Goal: Information Seeking & Learning: Learn about a topic

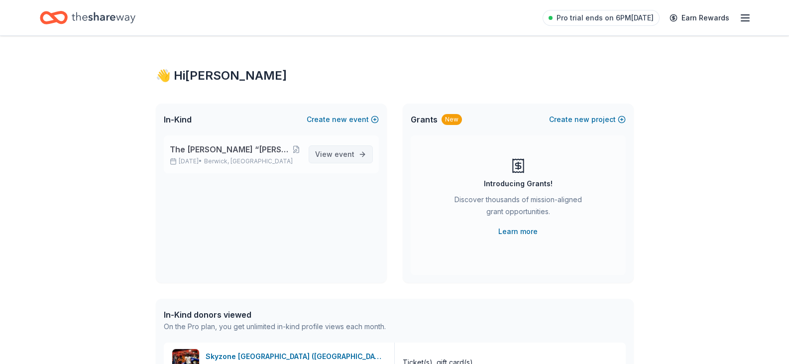
click at [340, 155] on span "event" at bounding box center [345, 154] width 20 height 8
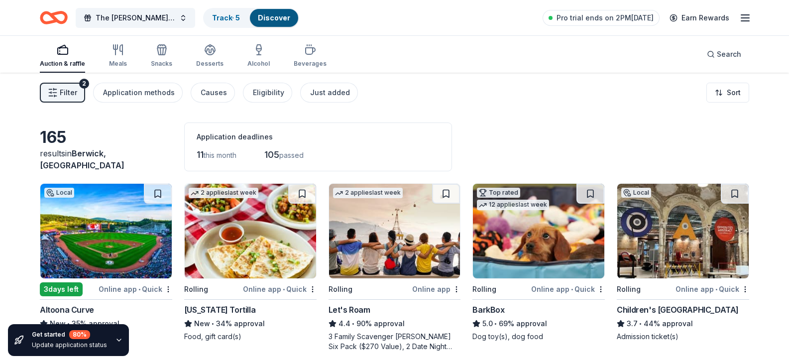
click at [748, 14] on icon "button" at bounding box center [746, 18] width 12 height 12
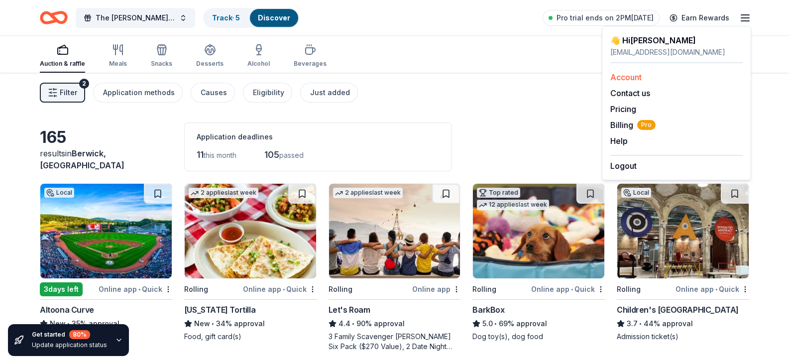
click at [624, 75] on link "Account" at bounding box center [626, 77] width 31 height 10
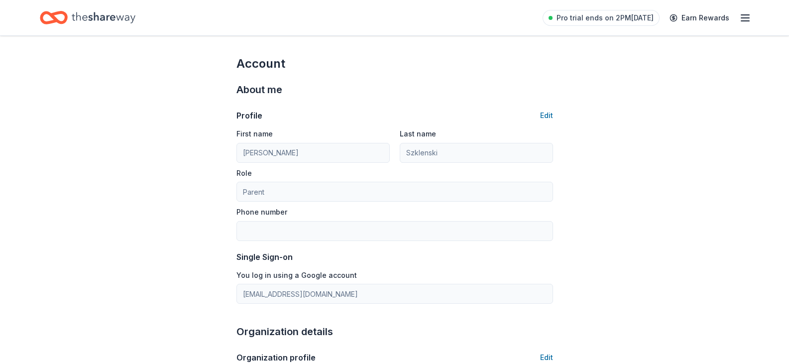
click at [85, 17] on icon "Home" at bounding box center [104, 17] width 64 height 20
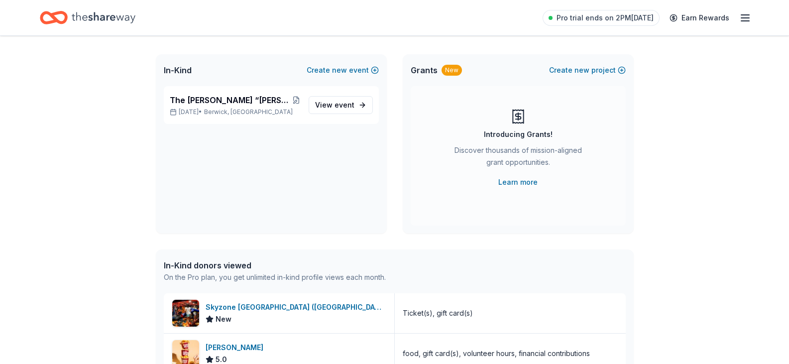
scroll to position [50, 0]
click at [342, 100] on span "View event" at bounding box center [334, 105] width 39 height 12
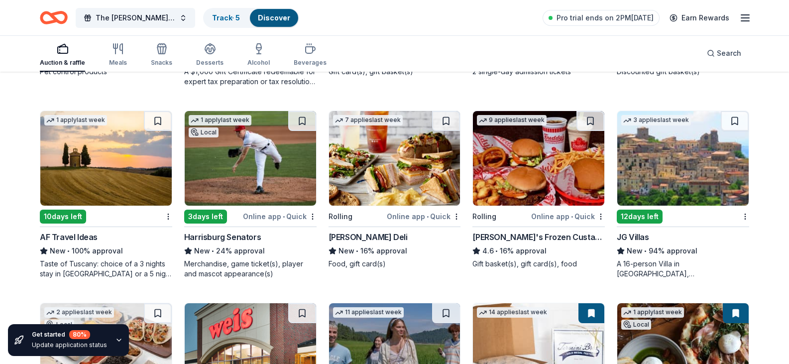
scroll to position [640, 0]
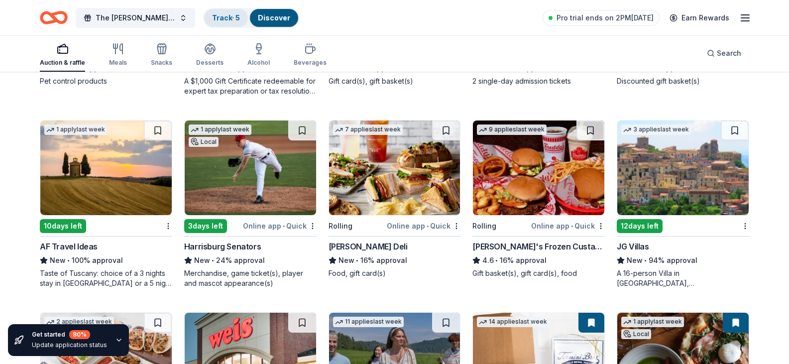
click at [231, 16] on link "Track · 5" at bounding box center [226, 17] width 28 height 8
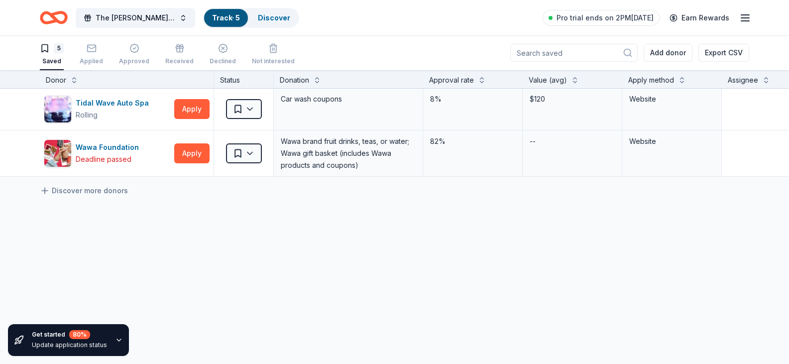
scroll to position [135, 0]
click at [44, 186] on icon at bounding box center [45, 191] width 10 height 10
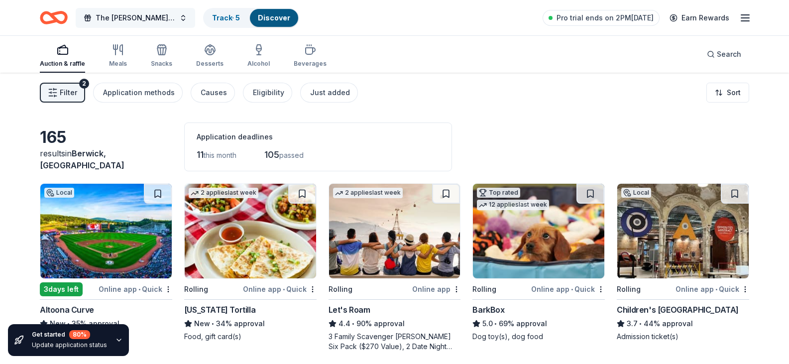
click at [154, 15] on span "The [PERSON_NAME] “[PERSON_NAME]” [PERSON_NAME] Scholarship Fund" at bounding box center [136, 18] width 80 height 12
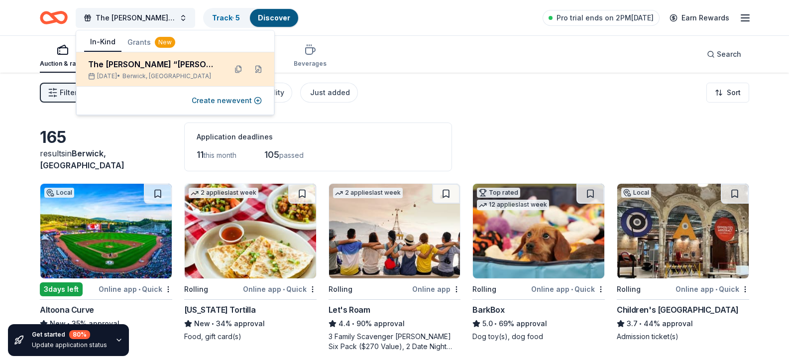
click at [154, 65] on div "The [PERSON_NAME] “[PERSON_NAME]” [PERSON_NAME] Scholarship Fund" at bounding box center [153, 64] width 130 height 12
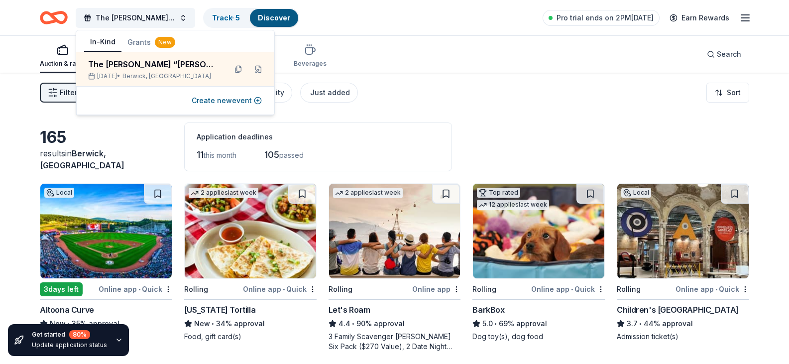
click at [450, 129] on div "Application deadlines 11 this month 105 passed" at bounding box center [318, 147] width 268 height 49
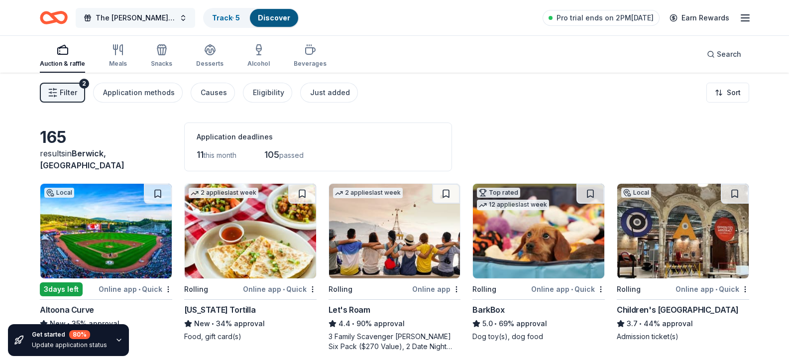
click at [185, 21] on button "The [PERSON_NAME] “[PERSON_NAME]” [PERSON_NAME] Scholarship Fund" at bounding box center [136, 18] width 120 height 20
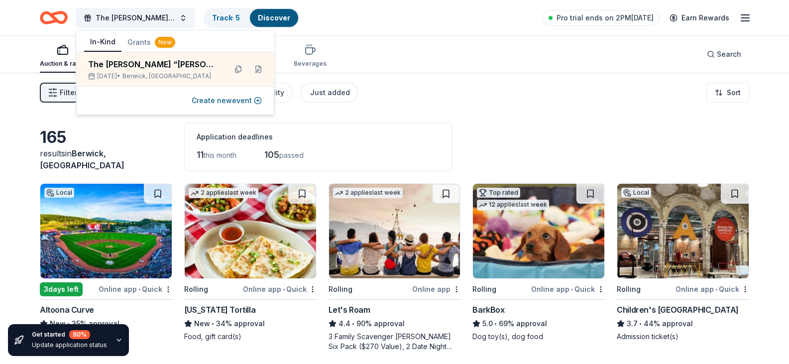
click at [98, 39] on button "In-Kind" at bounding box center [102, 42] width 37 height 19
click at [580, 124] on div "165 results in Berwick, PA Application deadlines 11 this month 105 passed" at bounding box center [395, 147] width 710 height 49
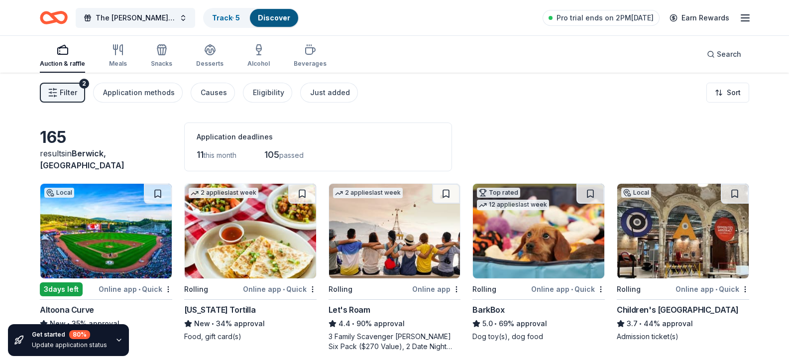
click at [746, 16] on icon "button" at bounding box center [746, 18] width 12 height 12
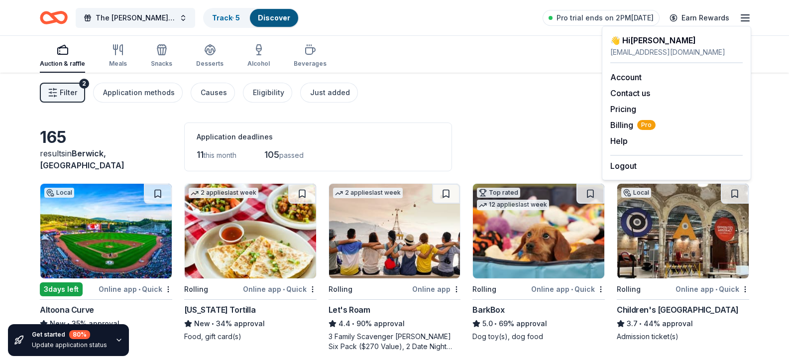
click at [456, 74] on div "Filter 2 Application methods Causes Eligibility Just added Sort" at bounding box center [394, 93] width 789 height 40
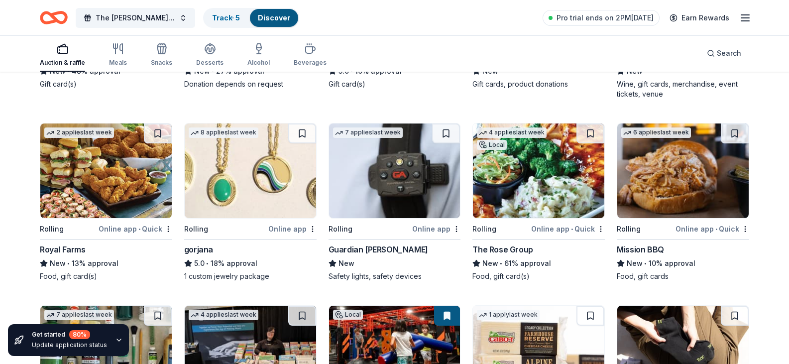
scroll to position [1046, 0]
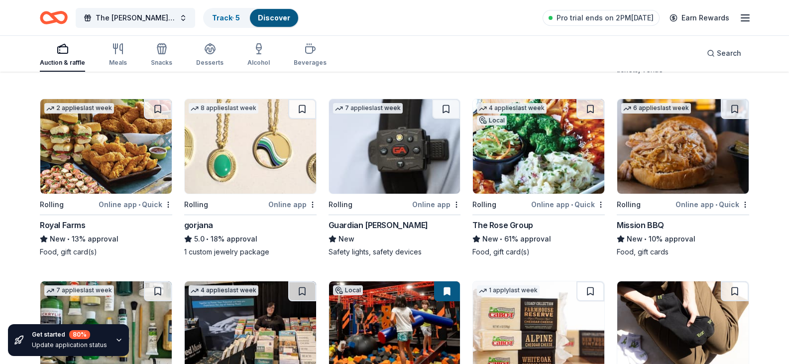
click at [284, 18] on div "Online app" at bounding box center [292, 12] width 48 height 12
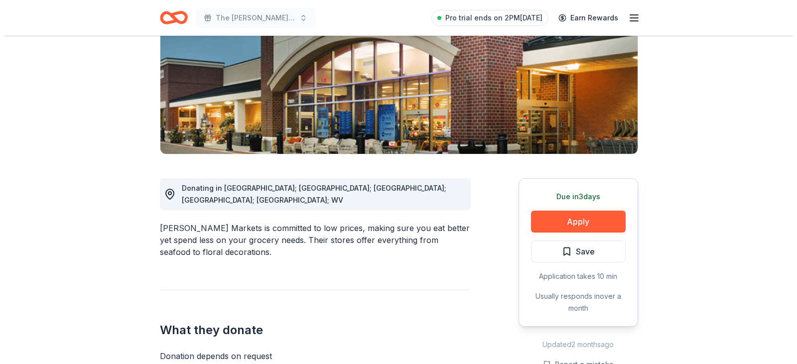
scroll to position [149, 0]
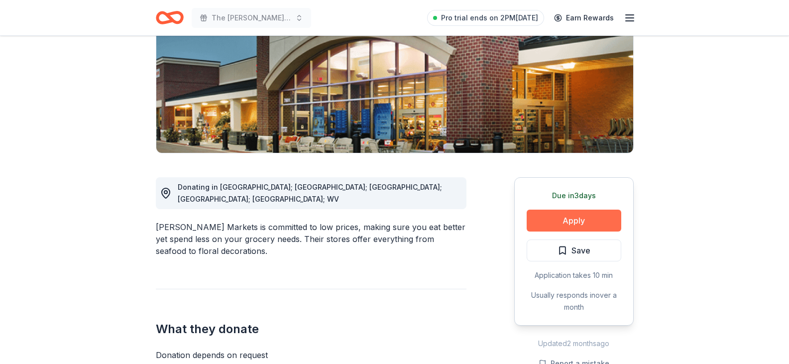
click at [572, 216] on button "Apply" at bounding box center [574, 221] width 95 height 22
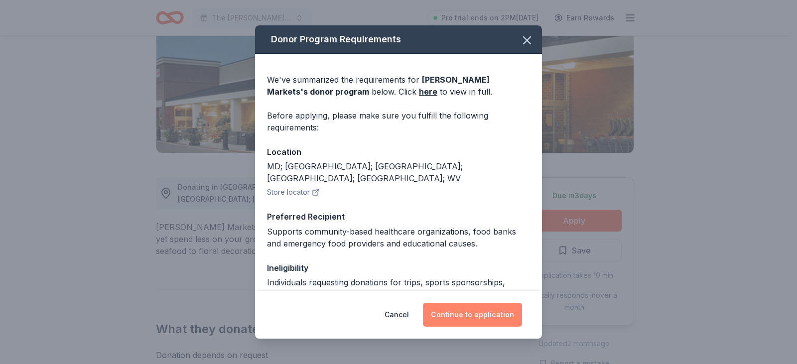
click at [488, 311] on button "Continue to application" at bounding box center [472, 315] width 99 height 24
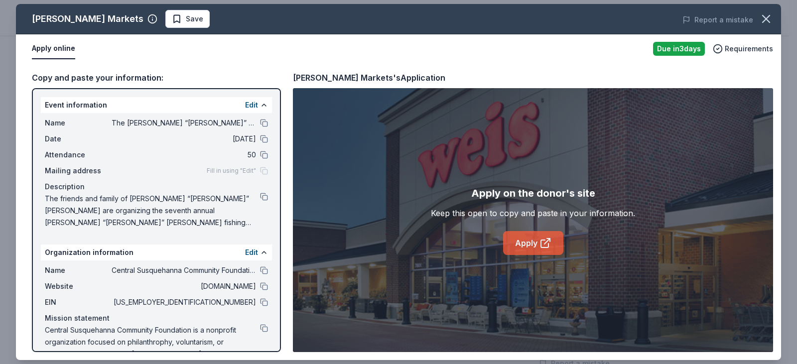
click at [531, 243] on link "Apply" at bounding box center [533, 243] width 60 height 24
